Goal: Transaction & Acquisition: Purchase product/service

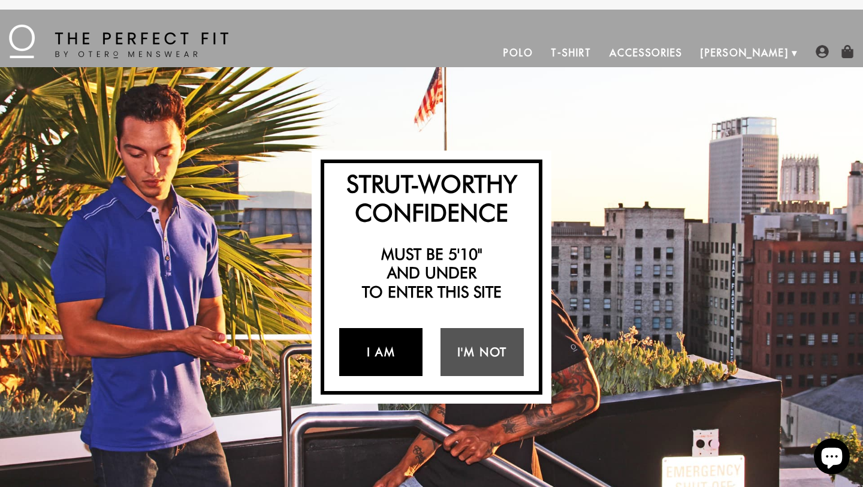
click at [385, 351] on link "I Am" at bounding box center [380, 352] width 83 height 48
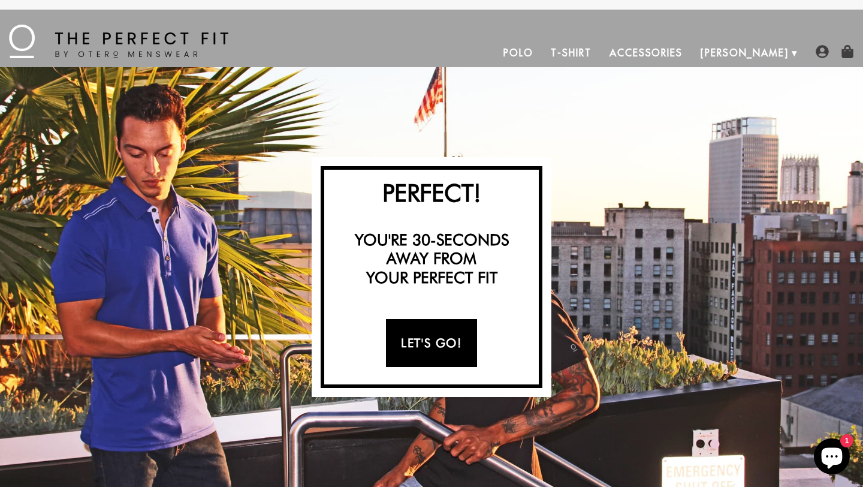
click at [429, 344] on link "Let's Go!" at bounding box center [431, 343] width 91 height 48
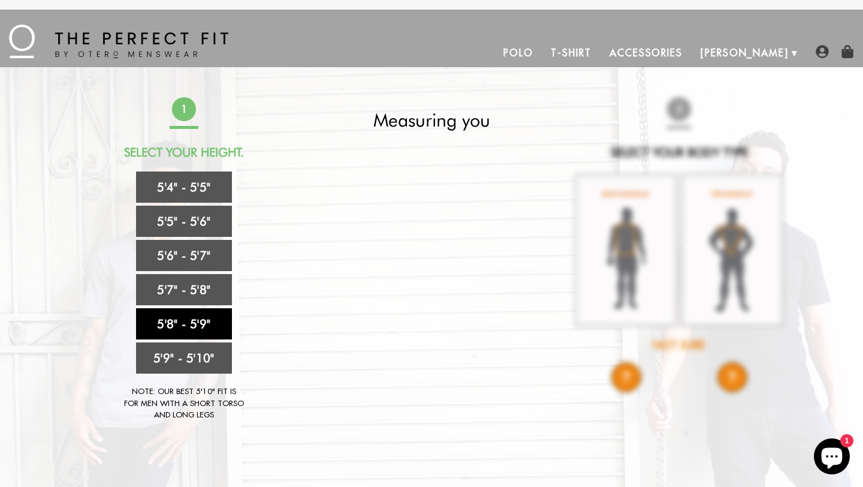
click at [172, 322] on link "5'8" - 5'9"" at bounding box center [184, 323] width 96 height 31
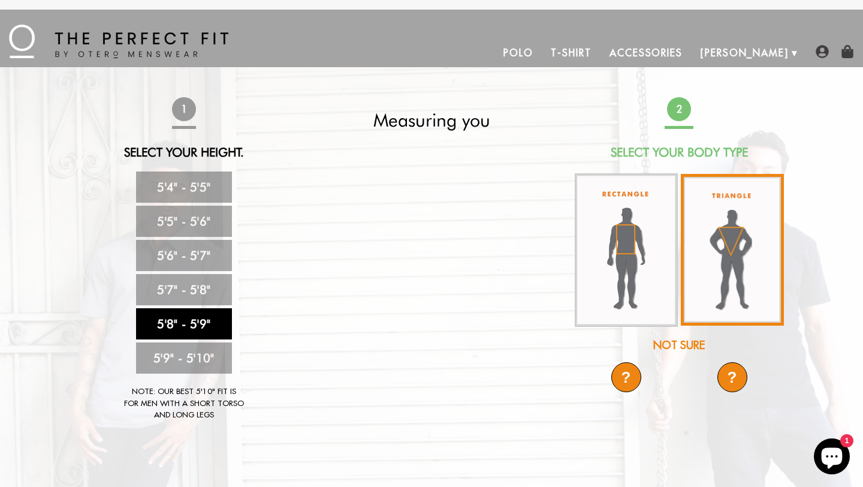
click at [727, 244] on img at bounding box center [732, 250] width 103 height 152
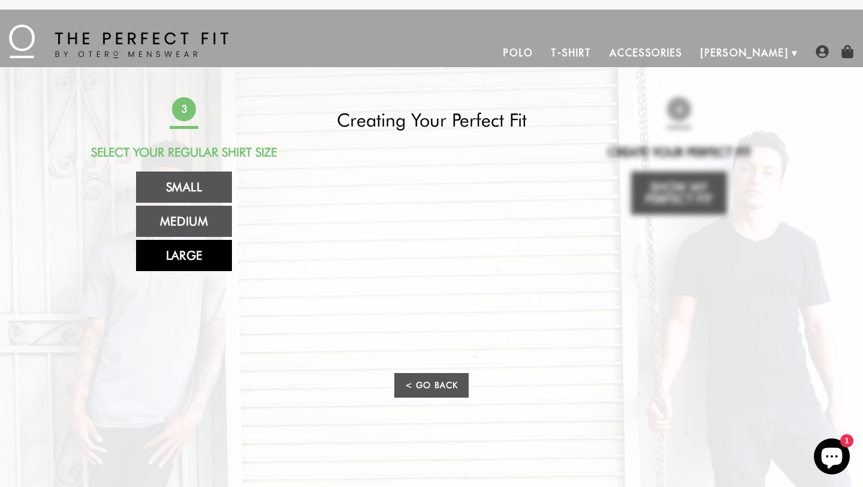
click at [179, 258] on link "Large" at bounding box center [184, 255] width 96 height 31
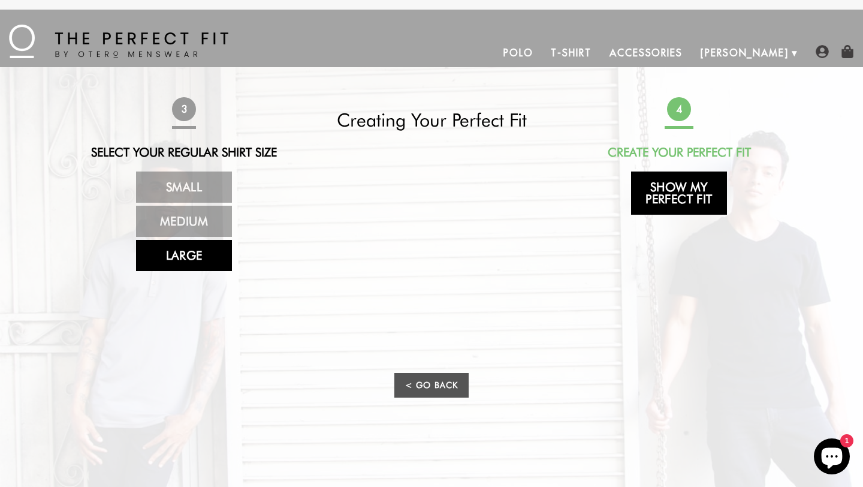
click at [680, 189] on link "Show My Perfect Fit" at bounding box center [679, 192] width 96 height 43
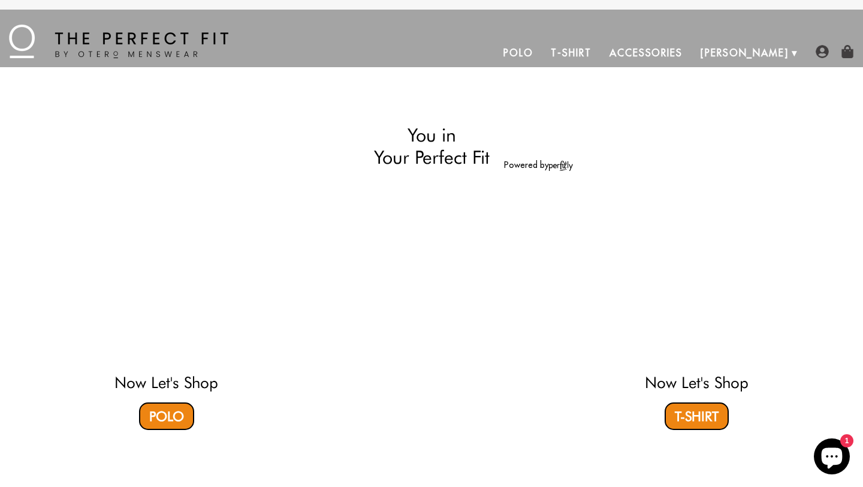
select select "58-59"
select select "triangle"
select select "L"
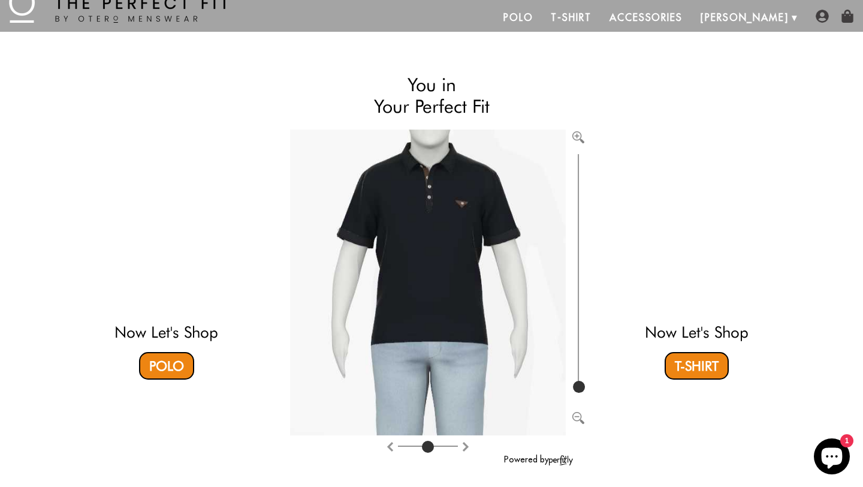
scroll to position [67, 0]
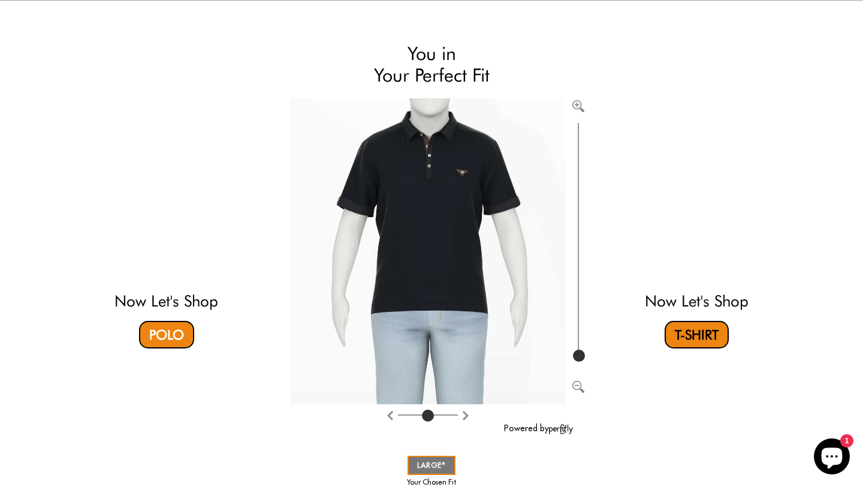
click at [703, 334] on link "T-Shirt" at bounding box center [697, 335] width 64 height 28
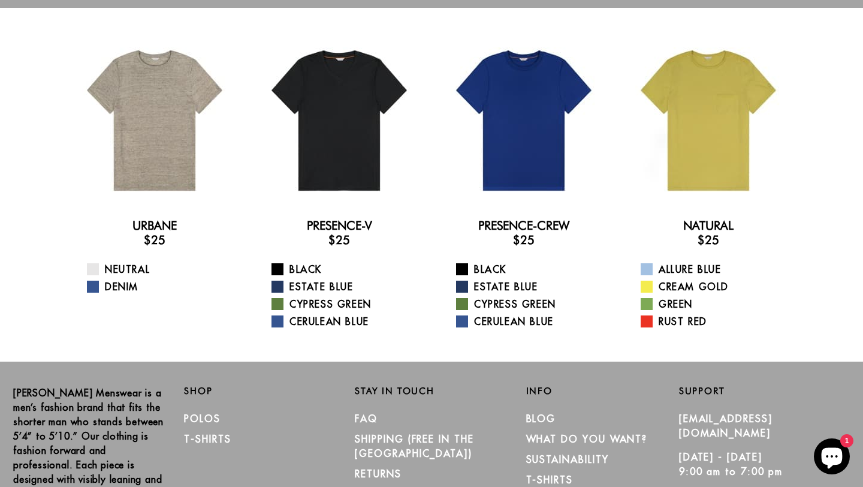
scroll to position [57, 0]
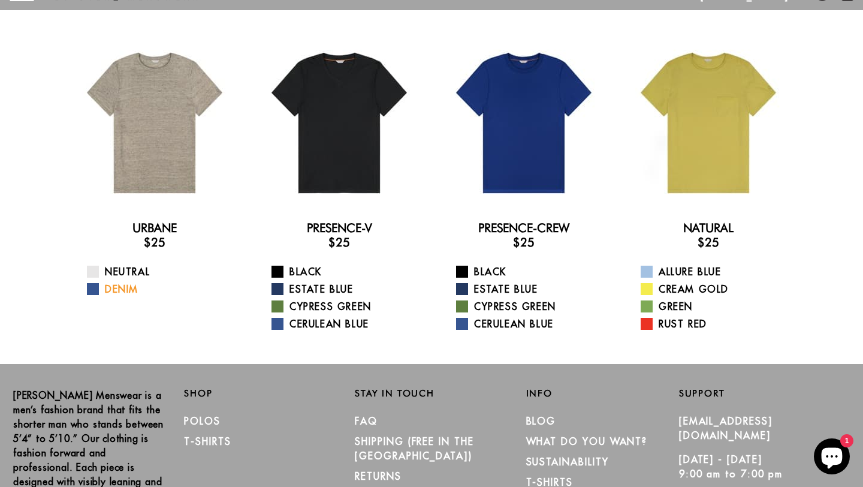
click at [111, 286] on link "Denim" at bounding box center [162, 289] width 150 height 14
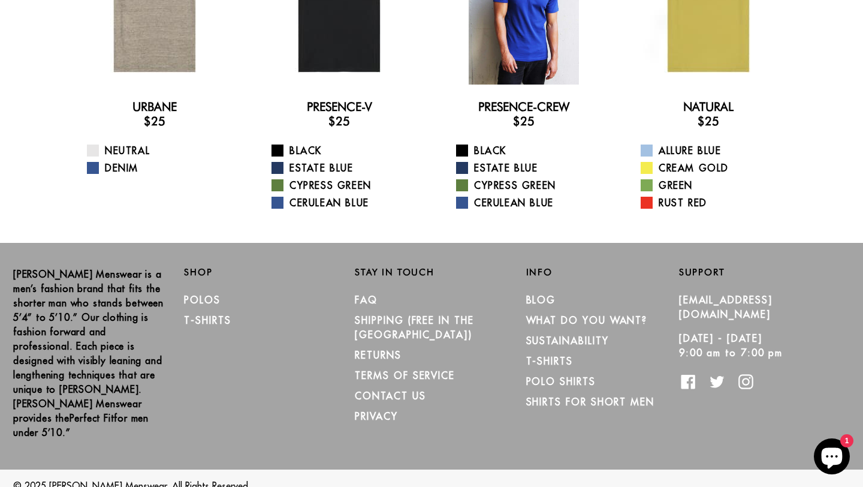
scroll to position [179, 0]
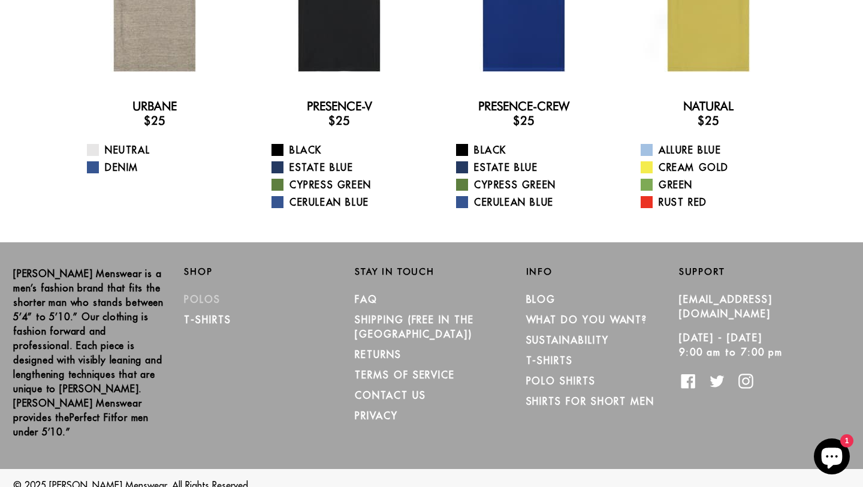
click at [195, 296] on link "Polos" at bounding box center [202, 299] width 37 height 12
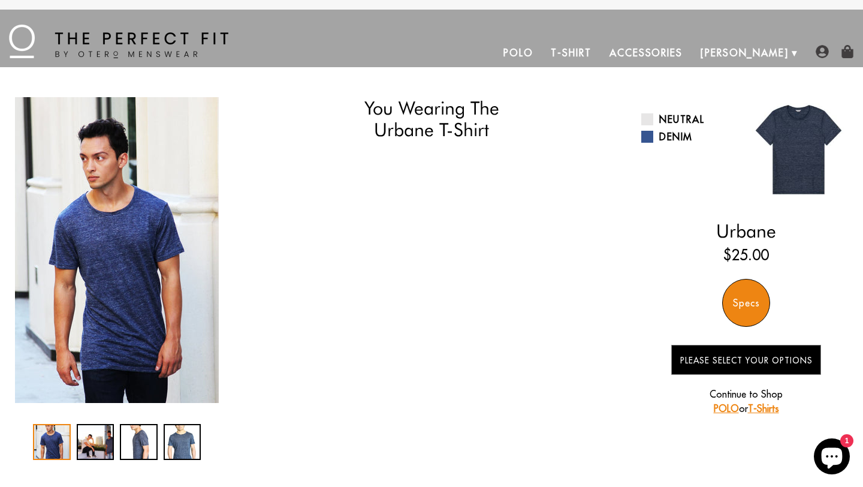
select select "58-59"
select select "triangle"
select select "L"
